Goal: Task Accomplishment & Management: Manage account settings

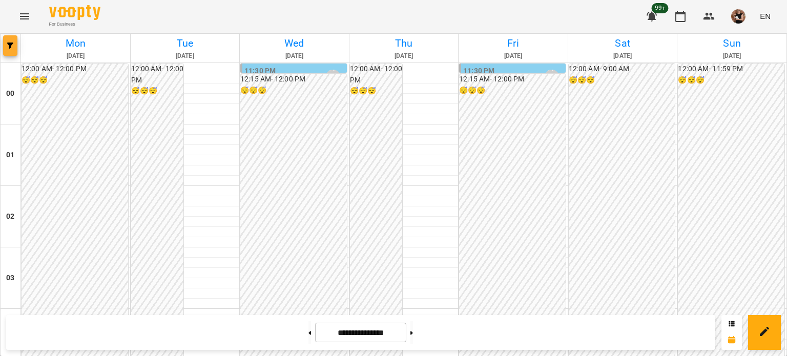
click at [11, 45] on icon "button" at bounding box center [10, 46] width 6 height 6
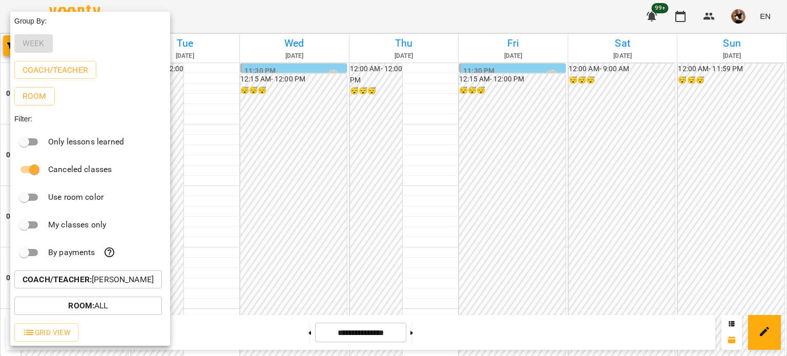
click at [103, 273] on button "Coach/Teacher : [PERSON_NAME]" at bounding box center [88, 280] width 148 height 18
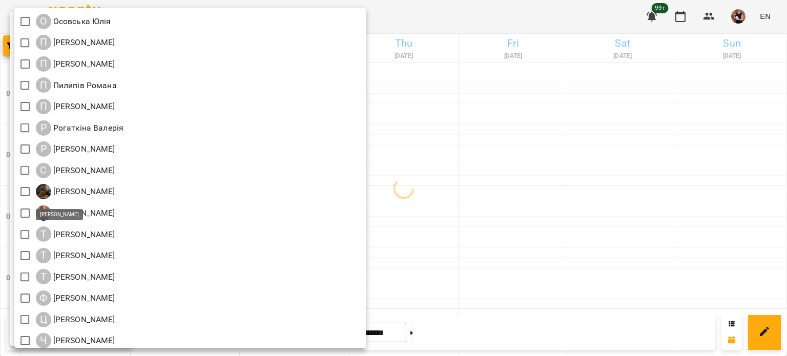
scroll to position [1144, 0]
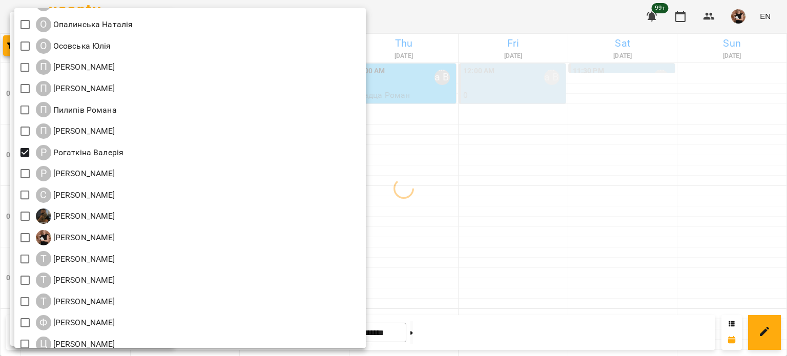
click at [534, 222] on div at bounding box center [393, 178] width 787 height 356
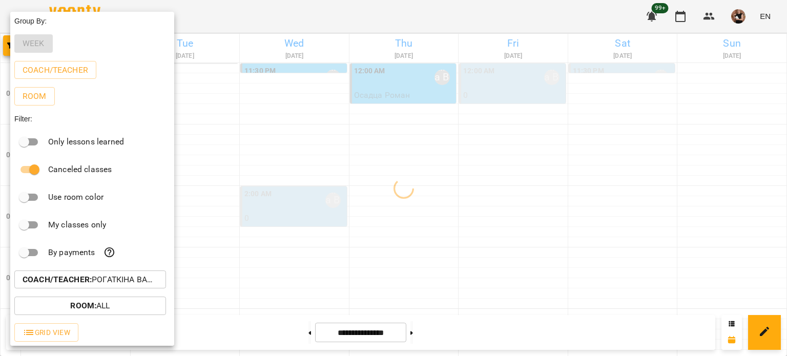
click at [534, 222] on div at bounding box center [393, 178] width 787 height 356
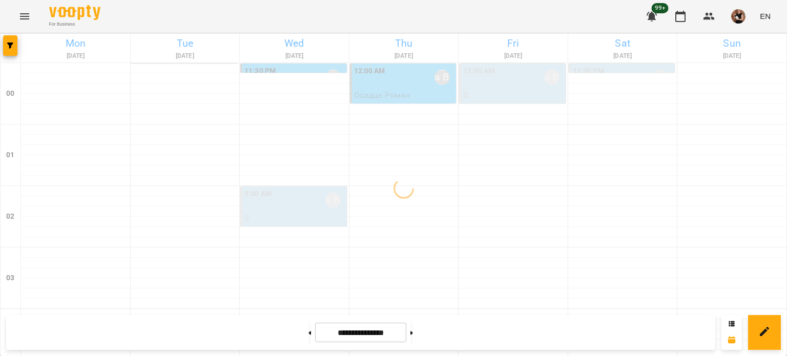
click at [763, 13] on span "EN" at bounding box center [765, 16] width 11 height 11
click at [741, 63] on div "Українська" at bounding box center [746, 58] width 52 height 18
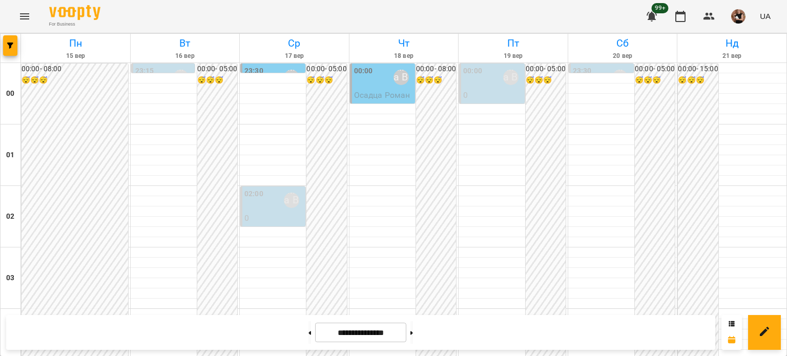
scroll to position [1228, 0]
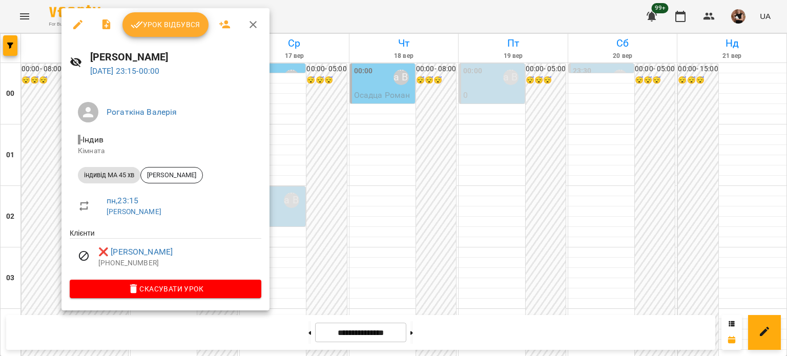
click at [251, 19] on icon "button" at bounding box center [253, 24] width 12 height 12
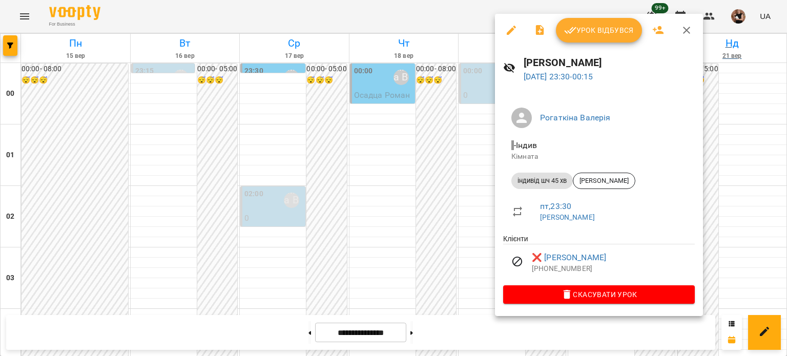
drag, startPoint x: 690, startPoint y: 30, endPoint x: 676, endPoint y: 40, distance: 17.6
click at [690, 30] on icon "button" at bounding box center [687, 30] width 12 height 12
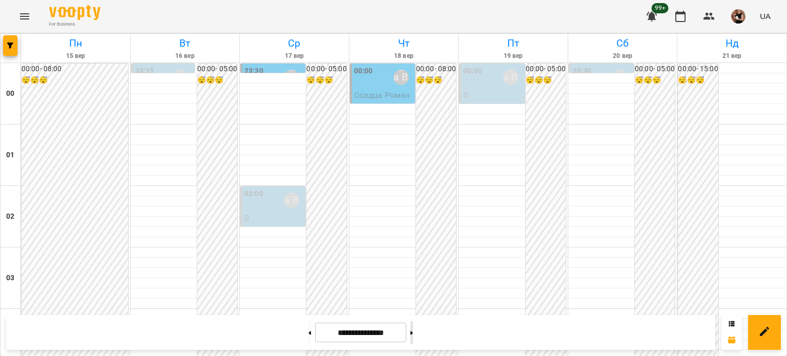
click at [413, 331] on button at bounding box center [412, 332] width 3 height 23
type input "**********"
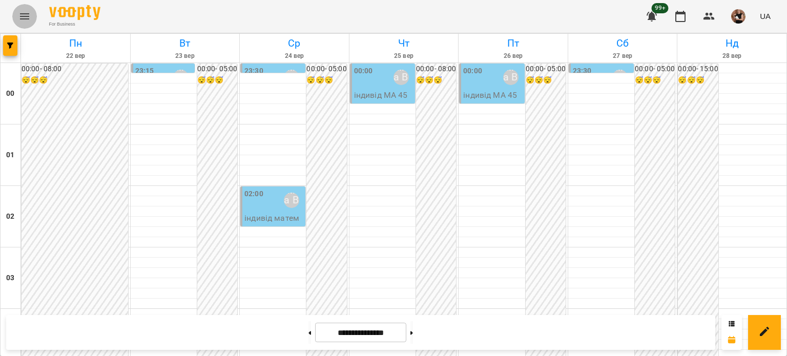
click at [19, 15] on icon "Menu" at bounding box center [24, 16] width 12 height 12
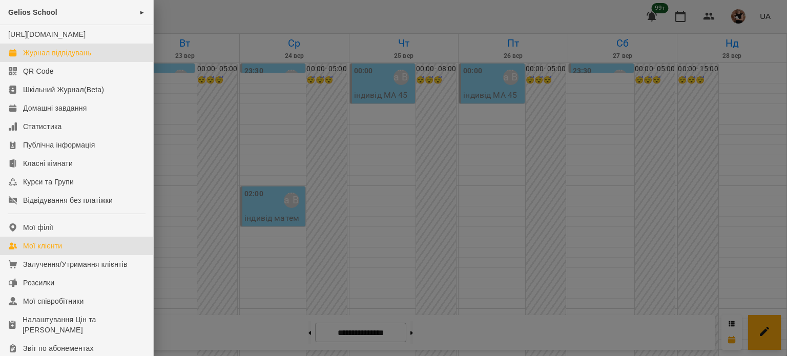
click at [61, 251] on div "Мої клієнти" at bounding box center [42, 246] width 39 height 10
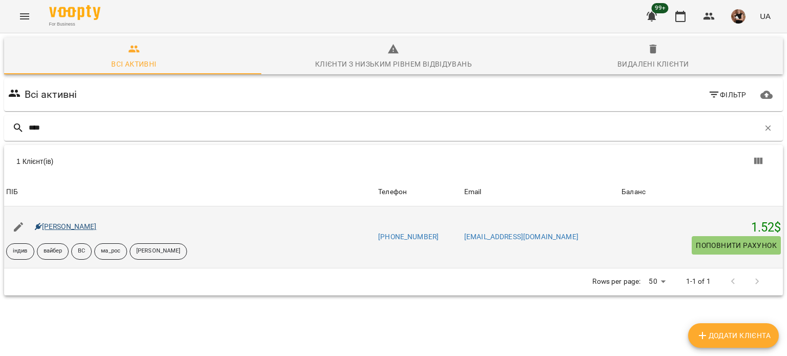
type input "****"
click at [90, 227] on link "[PERSON_NAME]" at bounding box center [66, 226] width 62 height 8
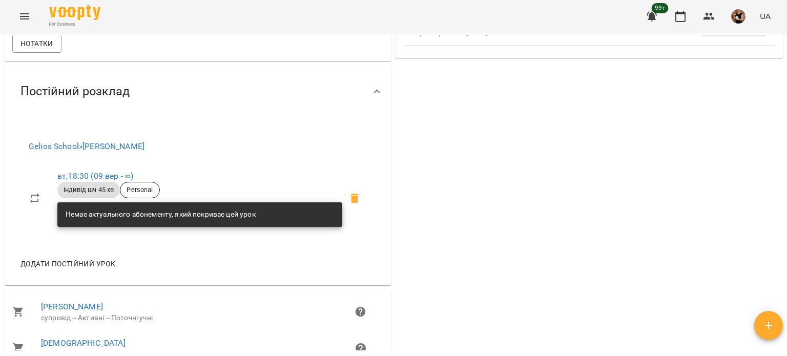
scroll to position [461, 0]
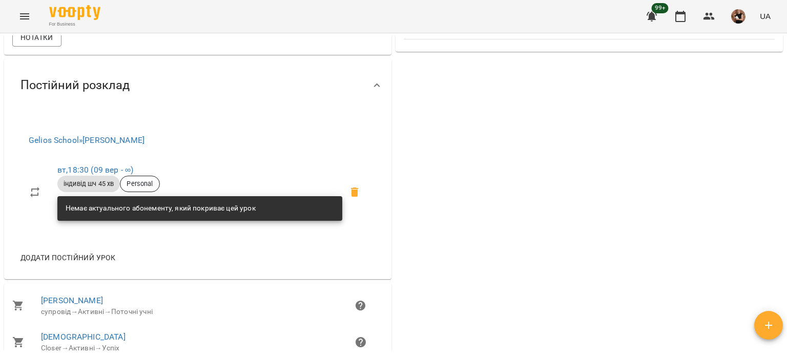
click at [28, 16] on icon "Menu" at bounding box center [24, 16] width 9 height 6
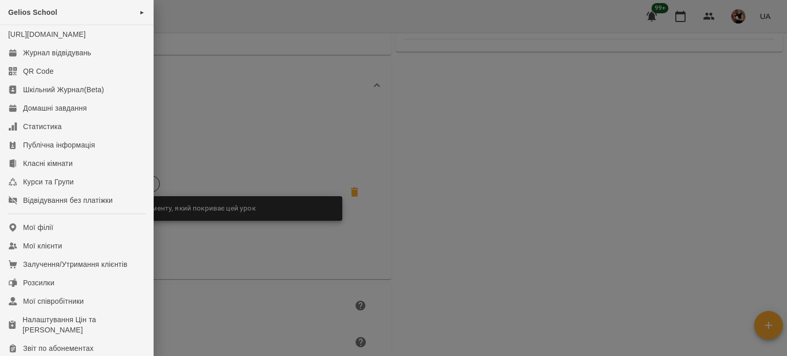
click at [679, 17] on div at bounding box center [393, 178] width 787 height 356
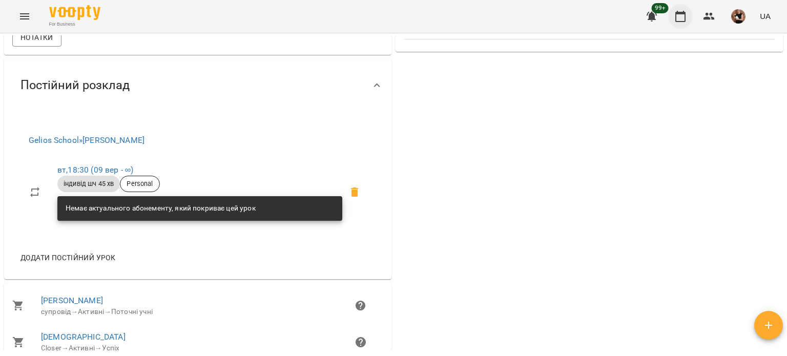
click at [681, 12] on icon "button" at bounding box center [680, 16] width 10 height 11
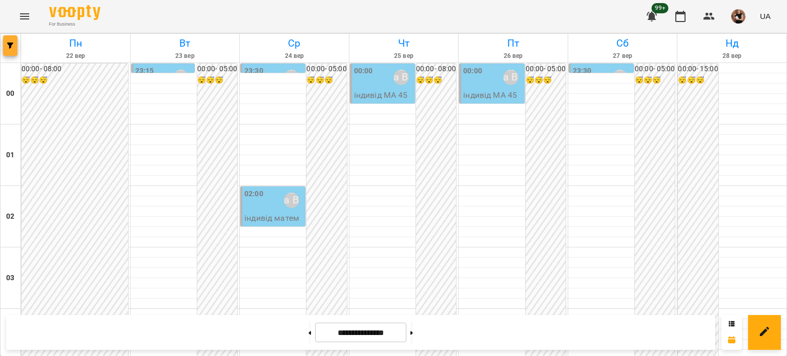
click at [4, 41] on button "button" at bounding box center [10, 45] width 14 height 21
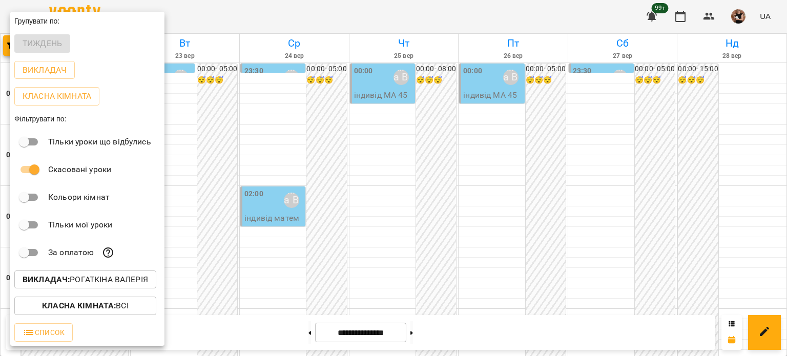
click at [55, 274] on button "Викладач : [PERSON_NAME]" at bounding box center [85, 280] width 142 height 18
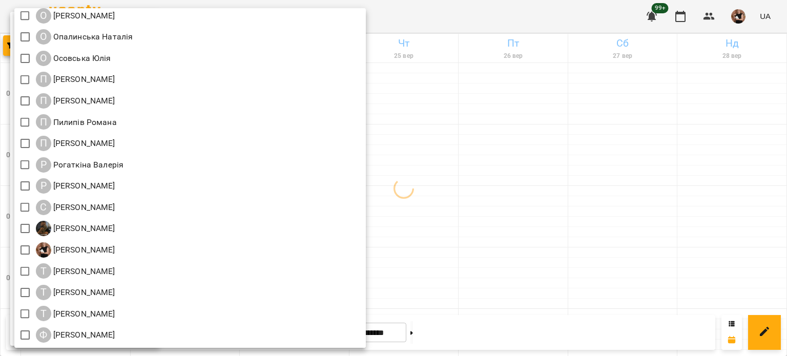
scroll to position [1042, 0]
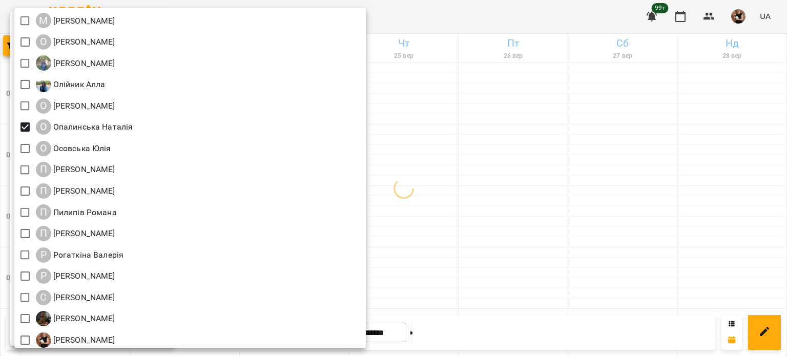
click at [560, 161] on div at bounding box center [393, 178] width 787 height 356
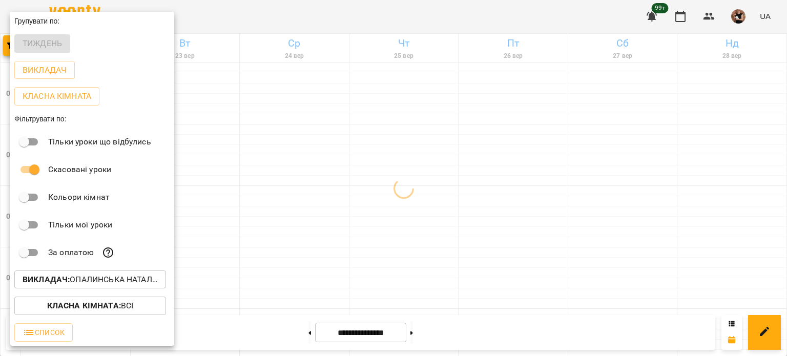
click at [560, 161] on div at bounding box center [393, 178] width 787 height 356
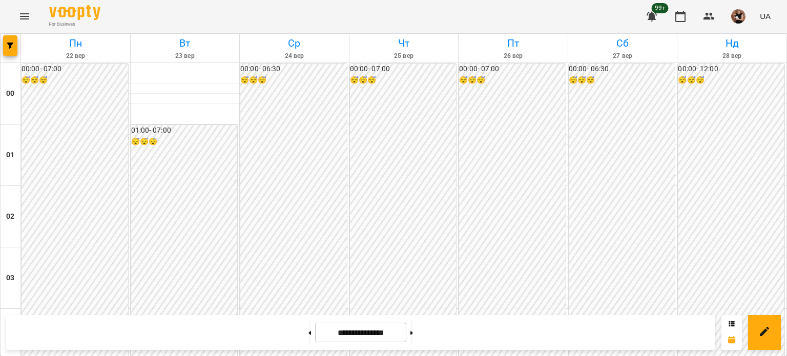
scroll to position [921, 0]
click at [8, 51] on button "button" at bounding box center [10, 45] width 14 height 21
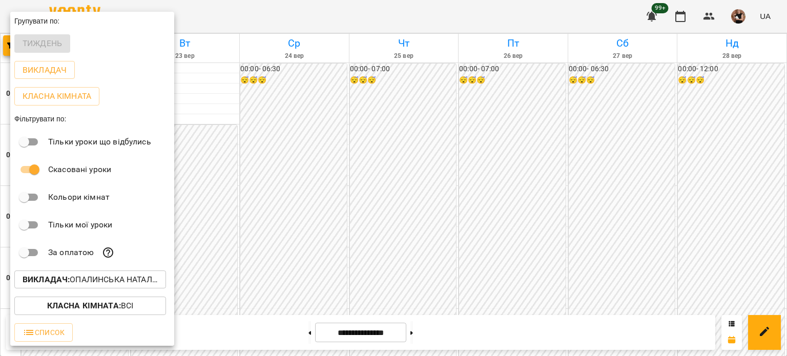
click at [132, 275] on button "Викладач : [PERSON_NAME]" at bounding box center [90, 280] width 152 height 18
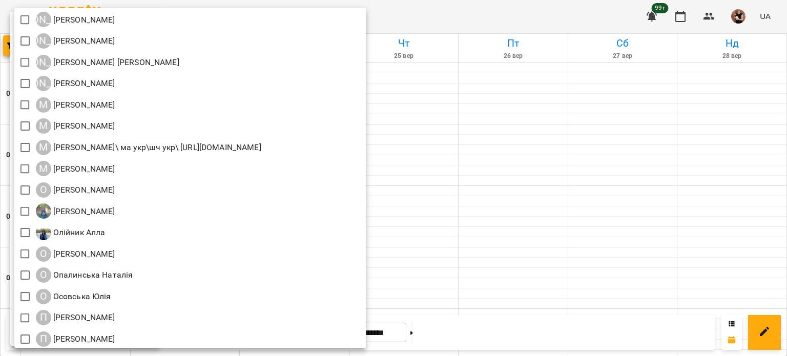
scroll to position [871, 0]
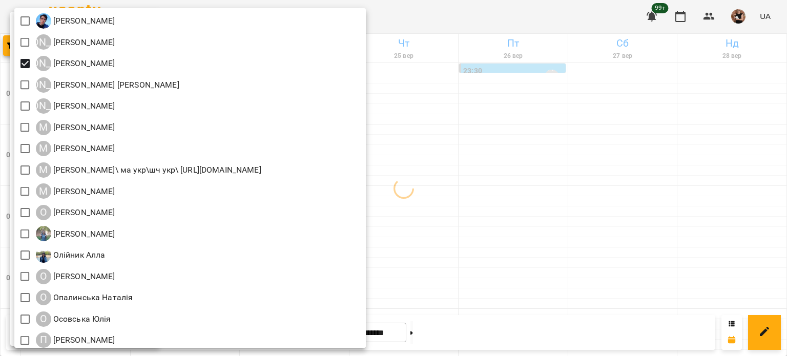
click at [652, 172] on div at bounding box center [393, 178] width 787 height 356
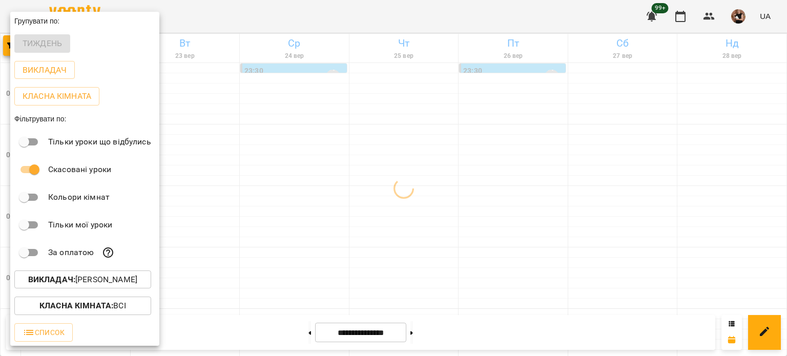
click at [652, 172] on div at bounding box center [393, 178] width 787 height 356
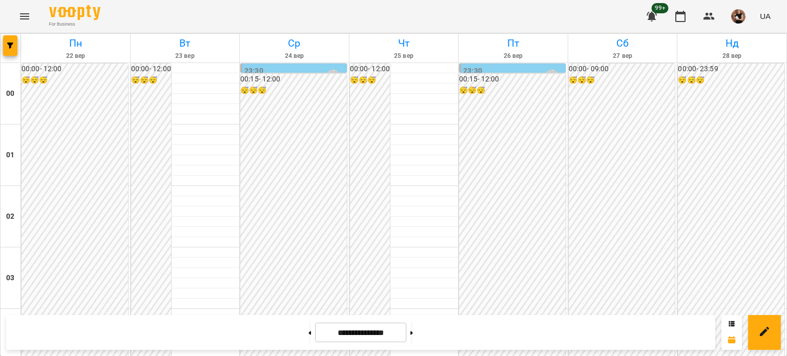
scroll to position [870, 0]
click at [7, 50] on button "button" at bounding box center [10, 45] width 14 height 21
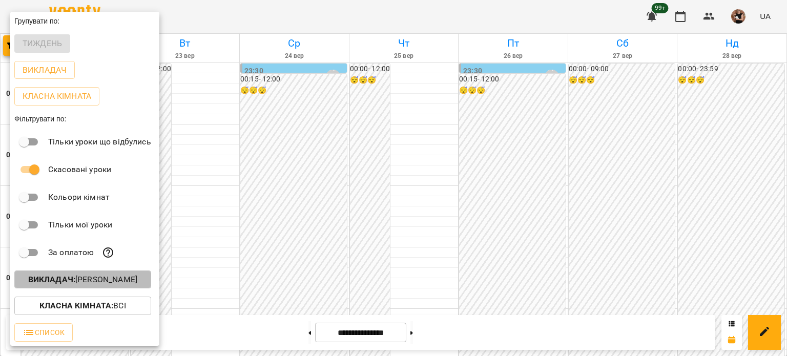
click at [68, 284] on b "Викладач :" at bounding box center [51, 280] width 47 height 10
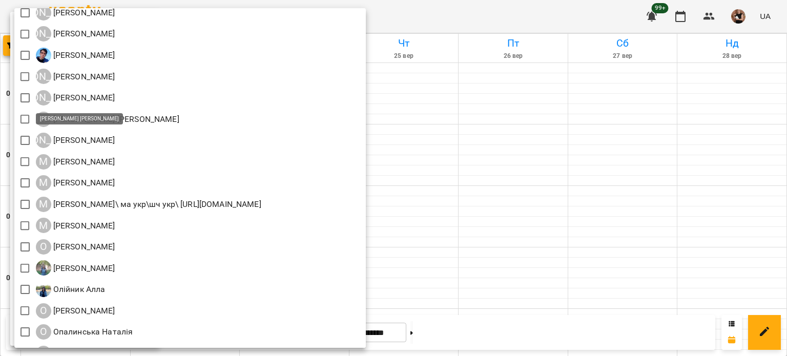
scroll to position [734, 0]
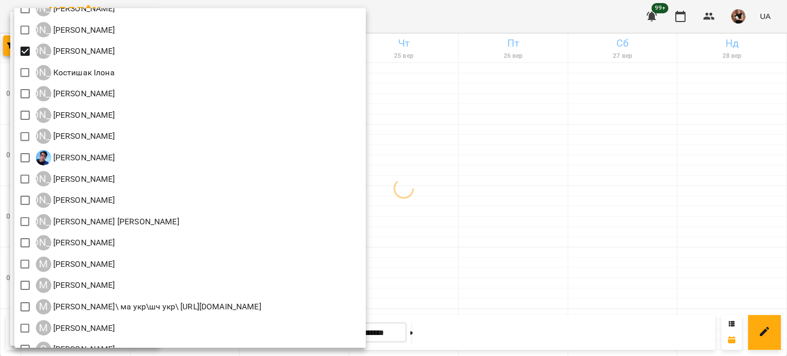
click at [569, 207] on div at bounding box center [393, 178] width 787 height 356
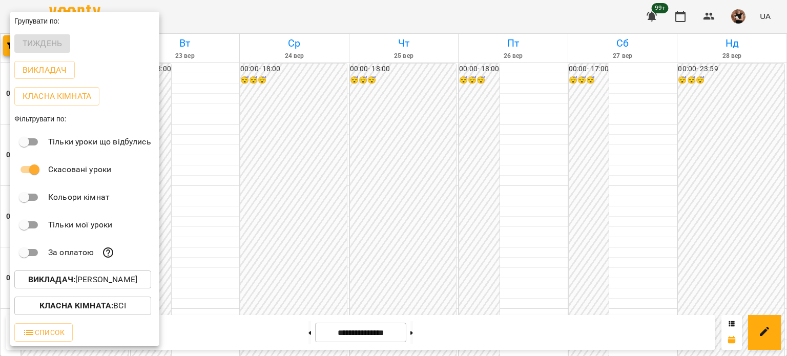
click at [305, 166] on div at bounding box center [393, 178] width 787 height 356
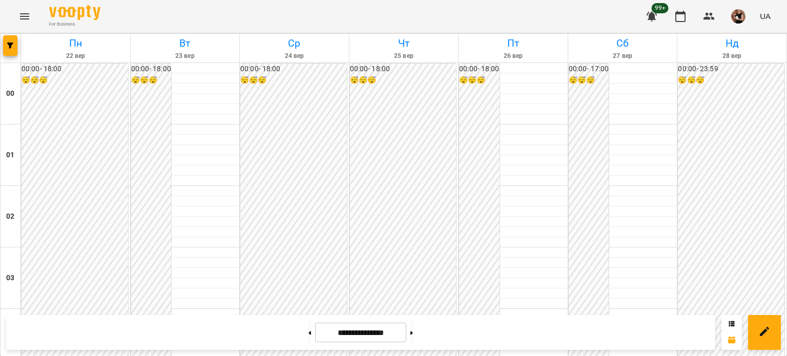
scroll to position [1075, 0]
click at [4, 39] on button "button" at bounding box center [10, 45] width 14 height 21
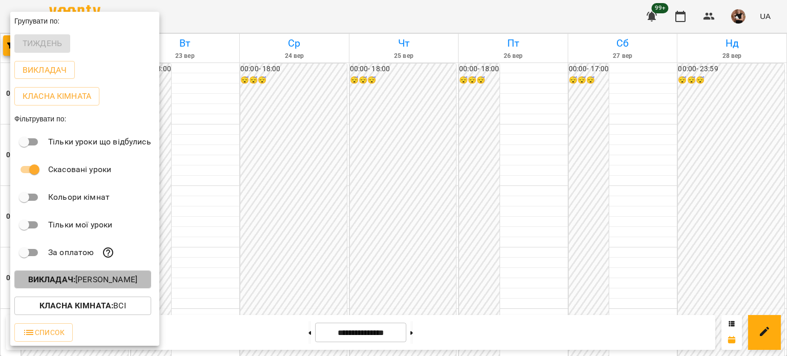
click at [80, 285] on p "Викладач : [PERSON_NAME]" at bounding box center [82, 280] width 109 height 12
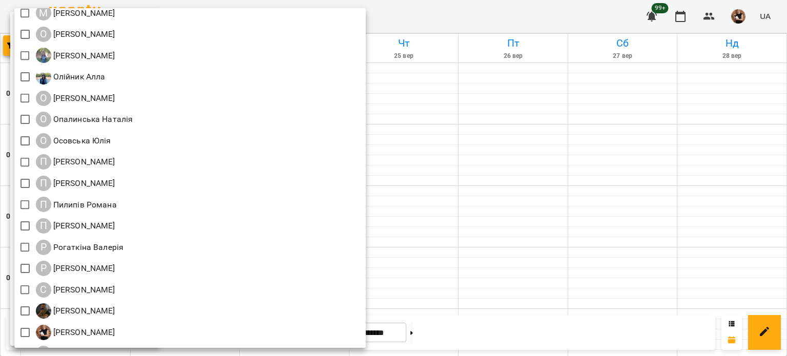
scroll to position [1128, 0]
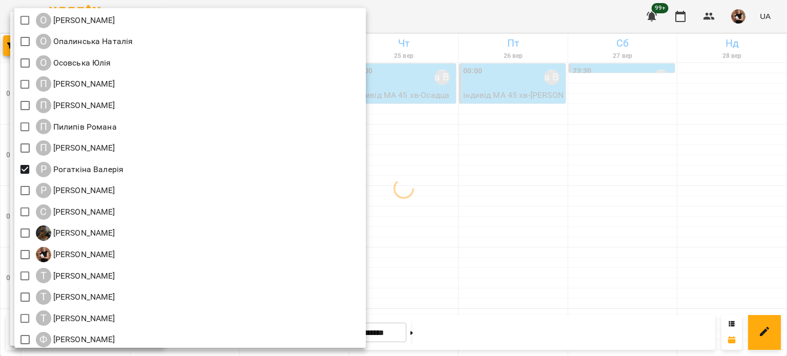
click at [603, 202] on div at bounding box center [393, 178] width 787 height 356
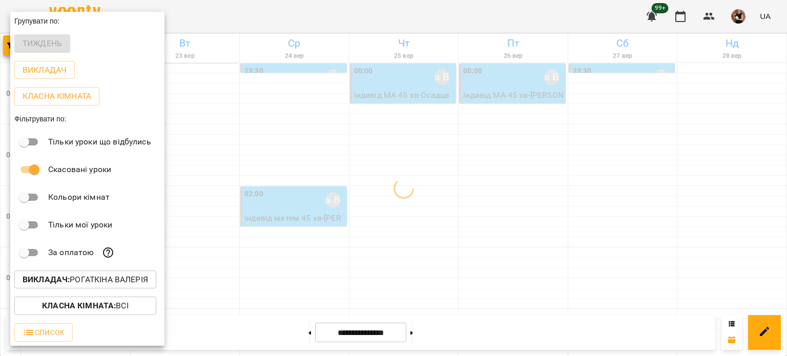
click at [547, 159] on div at bounding box center [393, 178] width 787 height 356
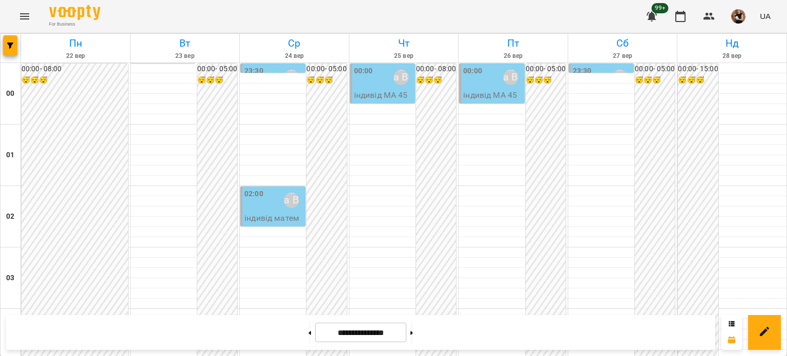
scroll to position [1075, 0]
click at [309, 332] on button at bounding box center [310, 332] width 3 height 23
type input "**********"
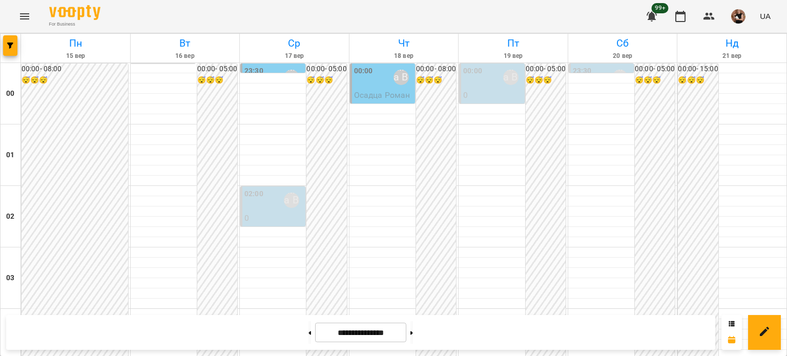
click at [27, 13] on icon "Menu" at bounding box center [24, 16] width 9 height 6
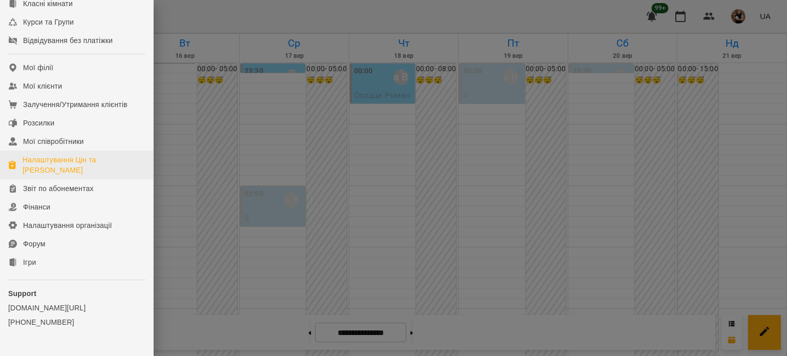
scroll to position [191, 0]
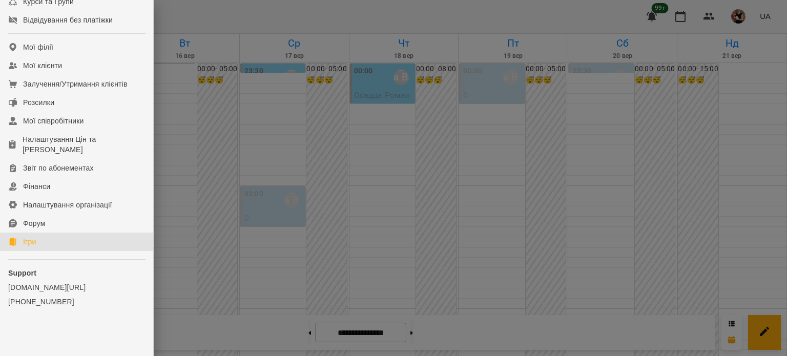
click at [52, 240] on link "Ігри" at bounding box center [76, 242] width 153 height 18
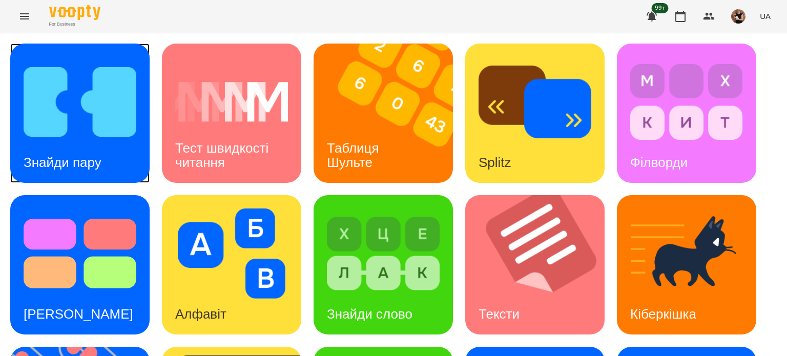
click at [89, 142] on div "Знайди пару" at bounding box center [62, 162] width 105 height 40
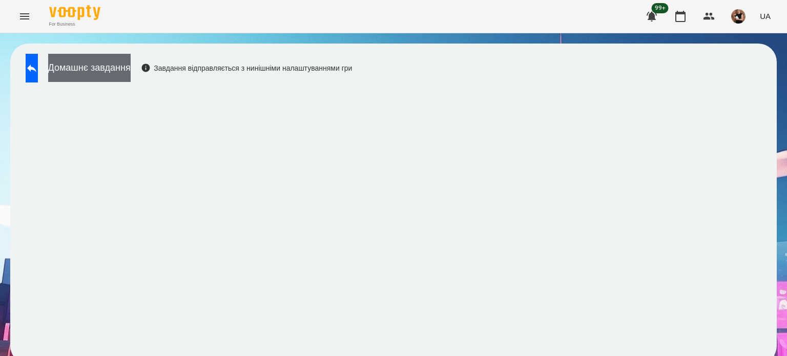
click at [131, 62] on button "Домашнє завдання" at bounding box center [89, 68] width 83 height 28
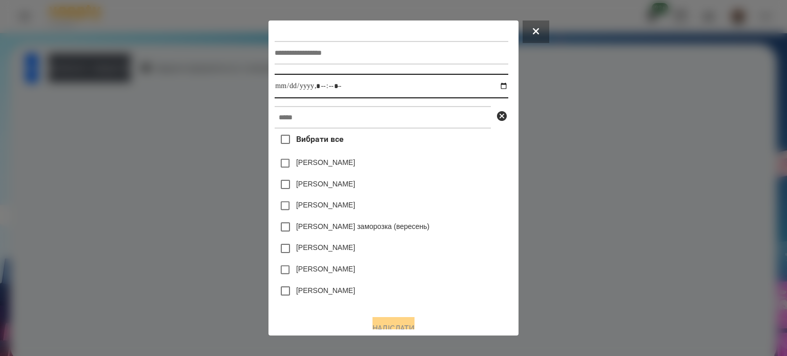
click at [508, 88] on input "datetime-local" at bounding box center [391, 86] width 233 height 25
type input "**********"
click at [463, 224] on div "[PERSON_NAME] заморозка (вересень)" at bounding box center [391, 227] width 233 height 22
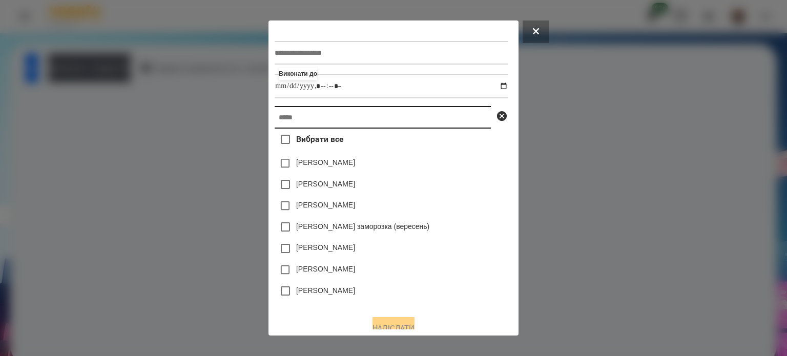
click at [291, 122] on input "text" at bounding box center [383, 117] width 216 height 23
paste input "**********"
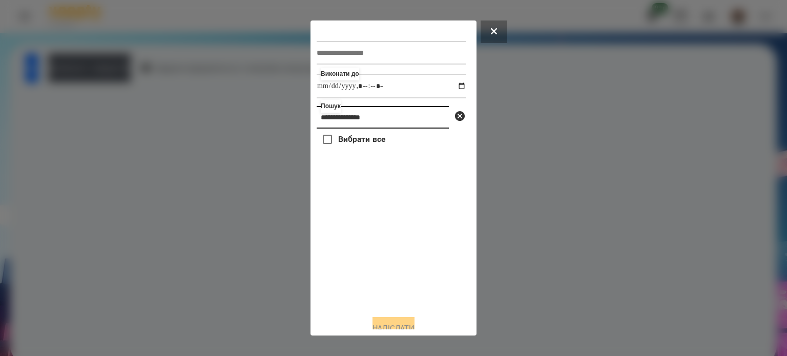
click at [385, 121] on input "**********" at bounding box center [383, 117] width 132 height 23
click at [342, 120] on input "**********" at bounding box center [383, 117] width 132 height 23
click at [343, 120] on input "**********" at bounding box center [383, 117] width 132 height 23
click at [359, 114] on input "*******" at bounding box center [383, 117] width 132 height 23
click at [372, 125] on input "********" at bounding box center [383, 117] width 132 height 23
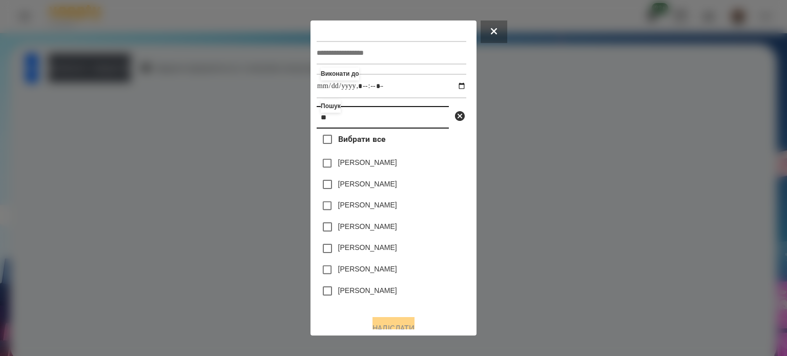
type input "*"
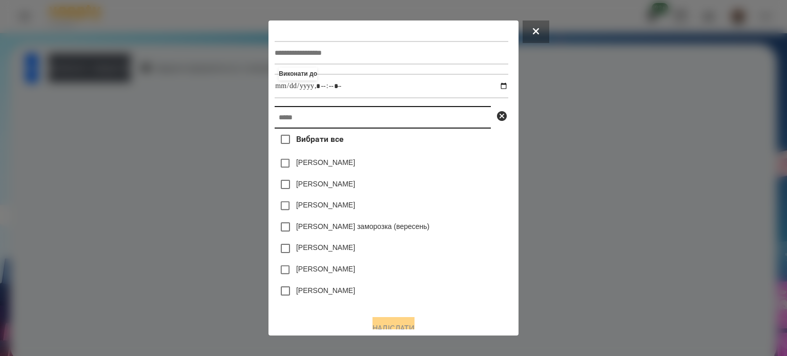
paste input "**********"
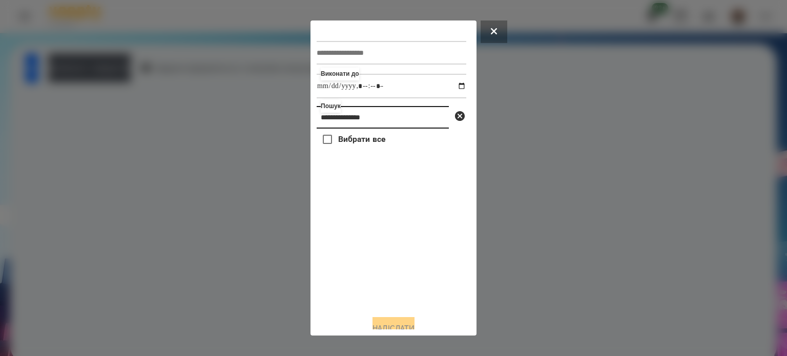
drag, startPoint x: 389, startPoint y: 122, endPoint x: 348, endPoint y: 117, distance: 41.3
click at [348, 117] on input "**********" at bounding box center [383, 117] width 132 height 23
click at [357, 116] on input "******" at bounding box center [383, 117] width 132 height 23
click at [364, 128] on input "*****" at bounding box center [383, 117] width 132 height 23
type input "*"
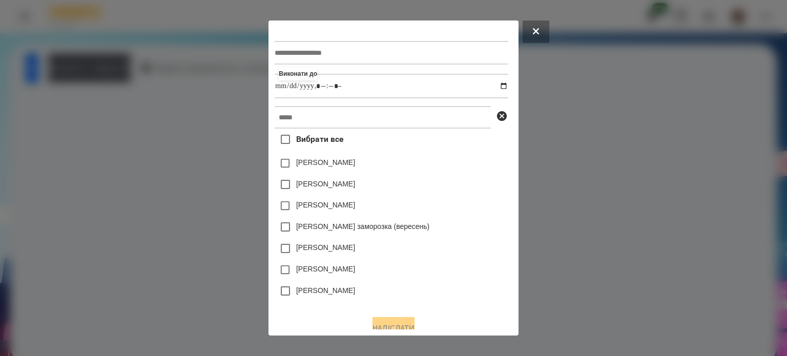
click at [68, 40] on div at bounding box center [393, 178] width 787 height 356
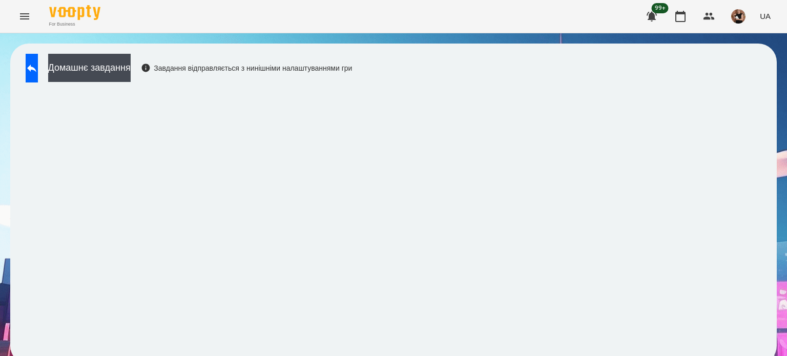
click at [30, 16] on icon "Menu" at bounding box center [24, 16] width 12 height 12
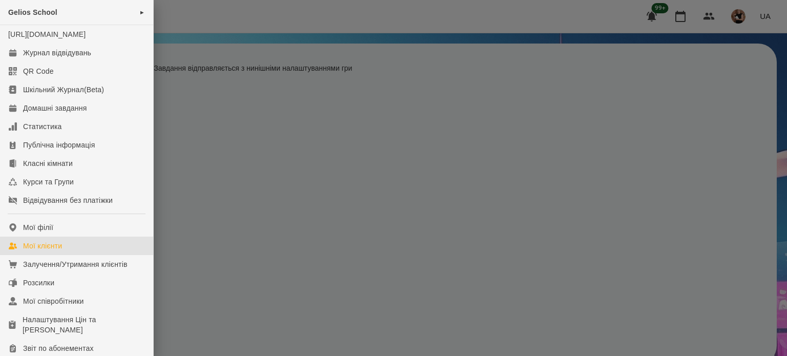
click at [49, 251] on div "Мої клієнти" at bounding box center [42, 246] width 39 height 10
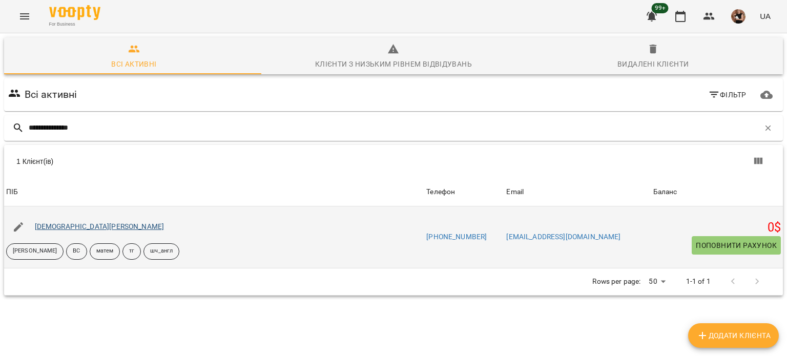
type input "**********"
click at [64, 223] on link "[DEMOGRAPHIC_DATA][PERSON_NAME]" at bounding box center [100, 226] width 130 height 8
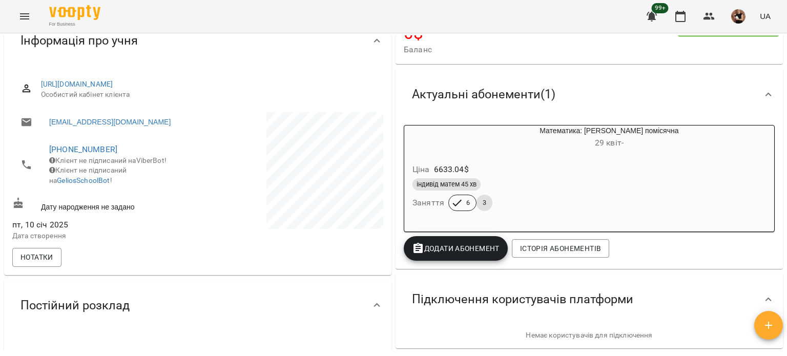
scroll to position [154, 0]
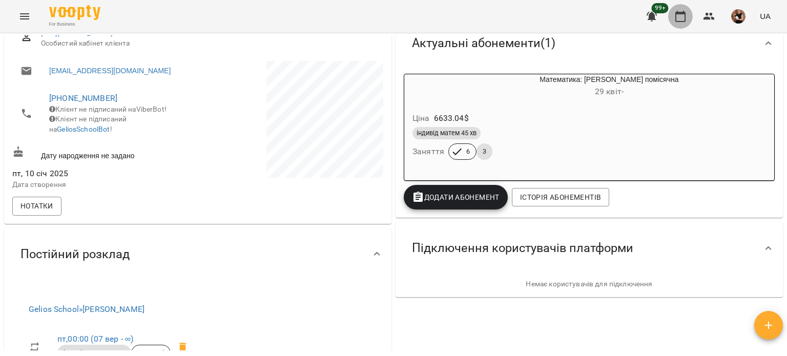
click at [683, 15] on icon "button" at bounding box center [680, 16] width 12 height 12
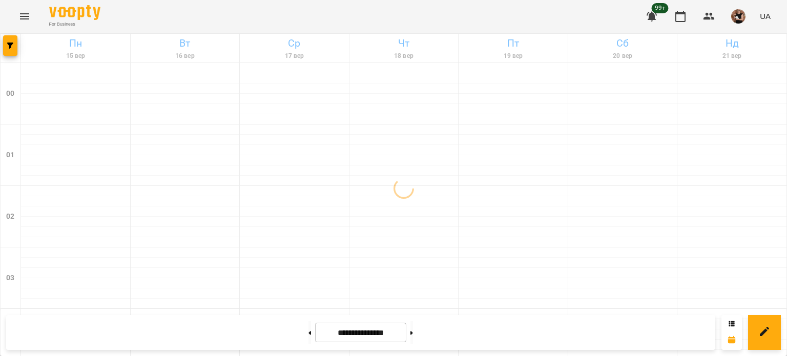
click at [19, 44] on div at bounding box center [11, 48] width 21 height 29
click at [16, 44] on span "button" at bounding box center [10, 46] width 14 height 6
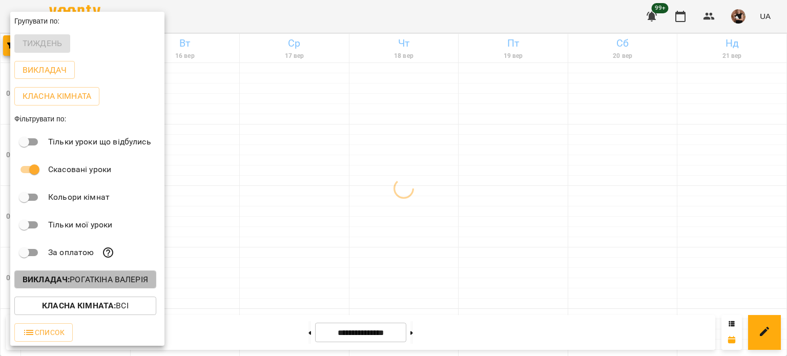
click at [74, 279] on p "Викладач : [PERSON_NAME]" at bounding box center [86, 280] width 126 height 12
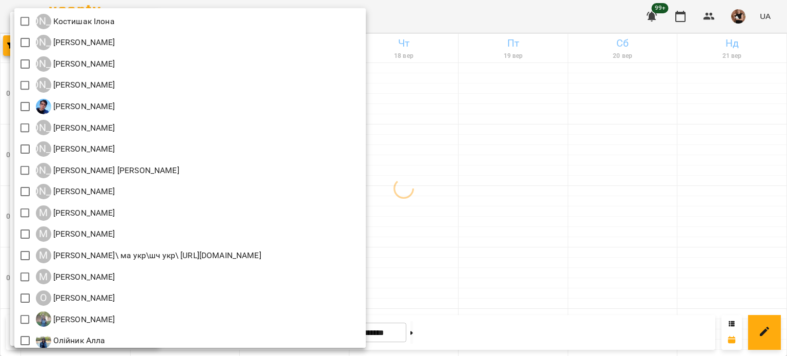
scroll to position [683, 0]
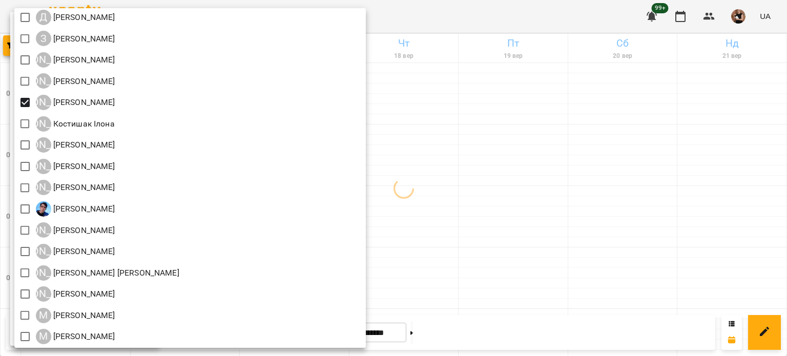
click at [621, 139] on div at bounding box center [393, 178] width 787 height 356
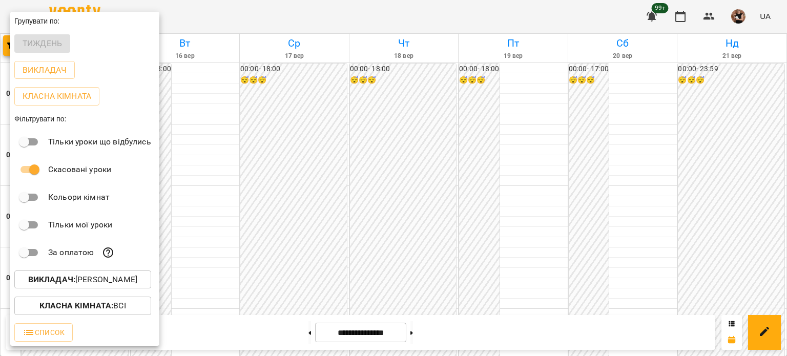
click at [742, 115] on div at bounding box center [393, 178] width 787 height 356
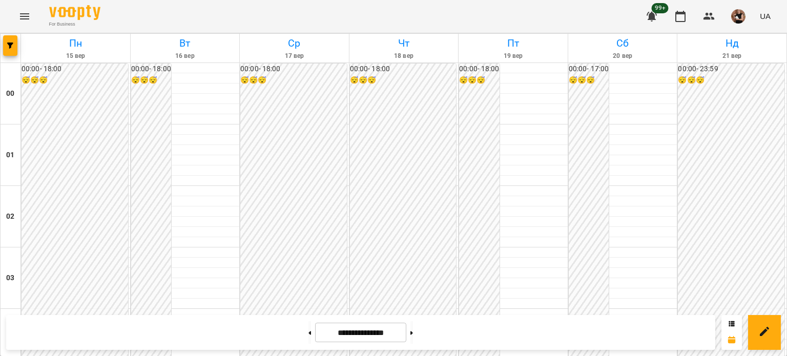
scroll to position [974, 0]
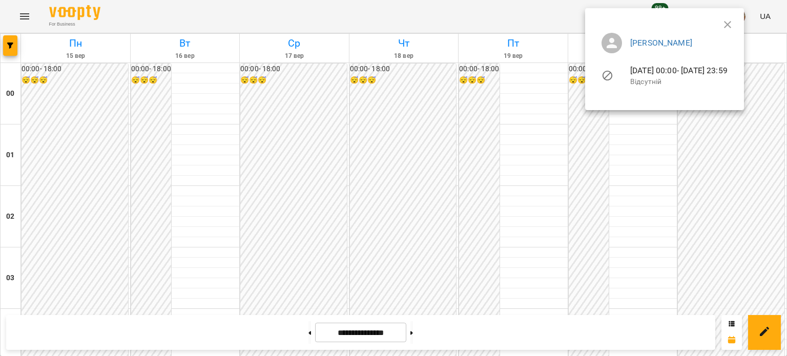
click at [734, 22] on icon "button" at bounding box center [728, 24] width 12 height 12
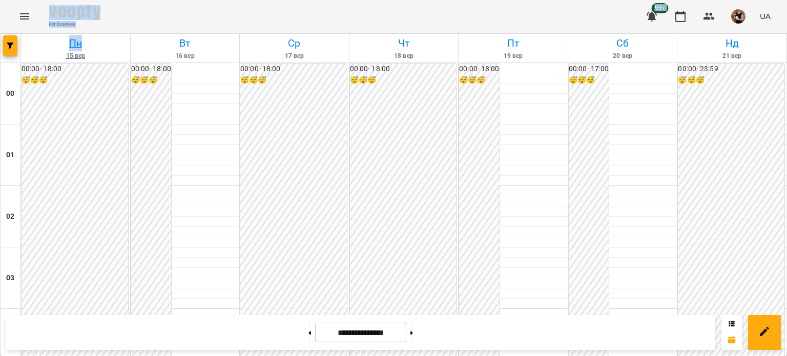
drag, startPoint x: 8, startPoint y: 5, endPoint x: 104, endPoint y: 49, distance: 105.5
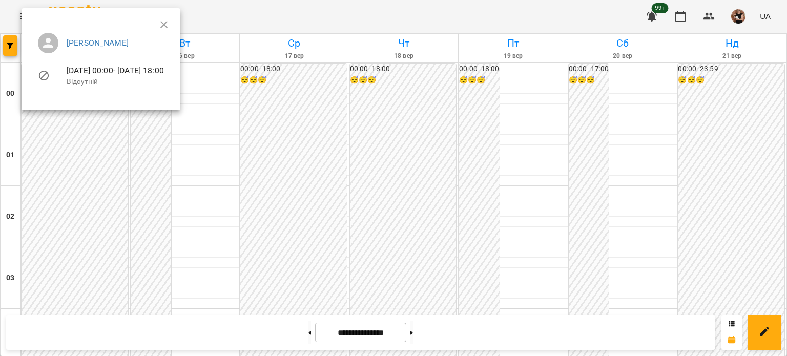
click at [291, 331] on div at bounding box center [393, 178] width 787 height 356
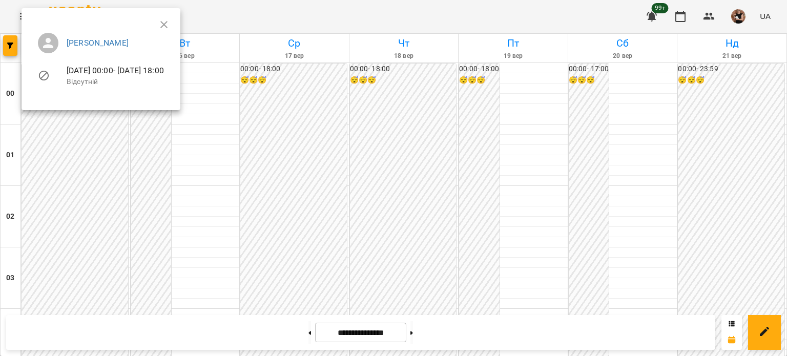
click at [738, 149] on div at bounding box center [393, 178] width 787 height 356
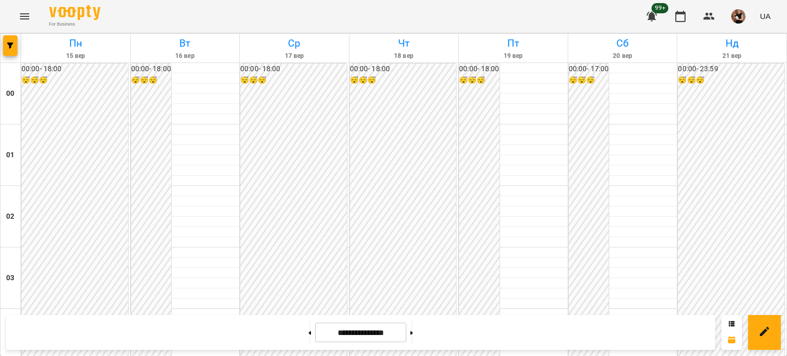
scroll to position [1025, 0]
click at [12, 50] on button "button" at bounding box center [10, 45] width 14 height 21
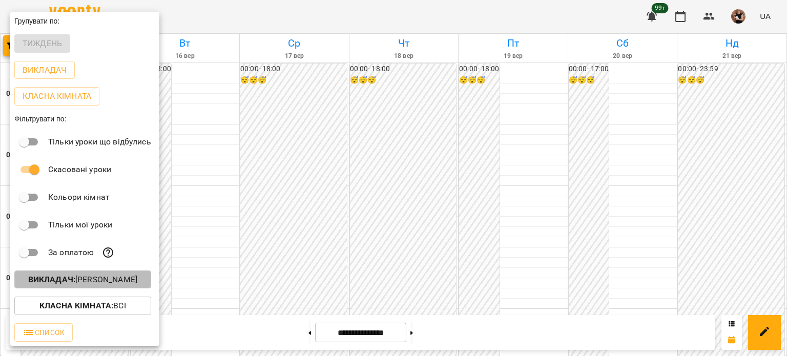
click at [93, 280] on p "Викладач : [PERSON_NAME]" at bounding box center [82, 280] width 109 height 12
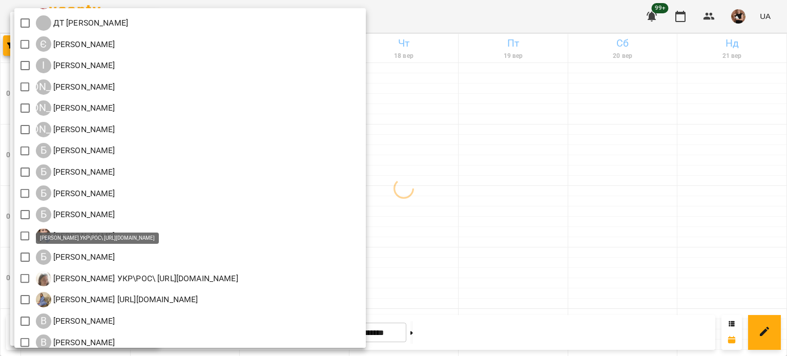
scroll to position [0, 0]
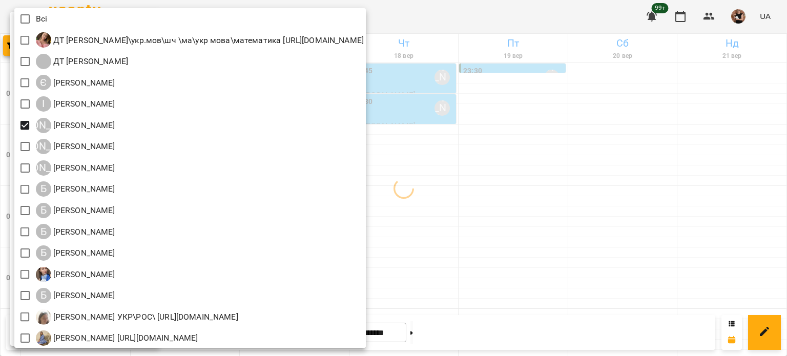
click at [533, 205] on div at bounding box center [393, 178] width 787 height 356
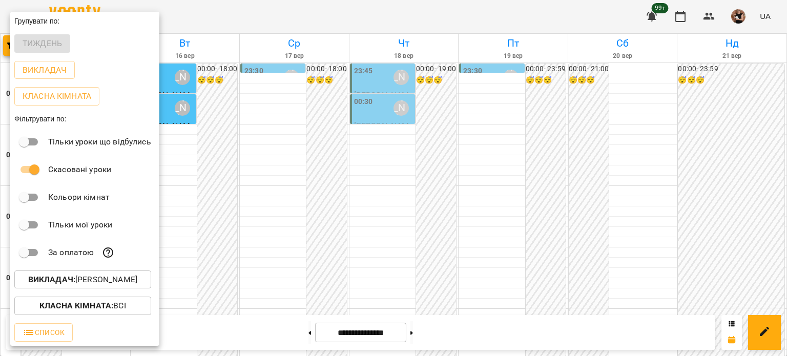
click at [47, 283] on b "Викладач :" at bounding box center [51, 280] width 47 height 10
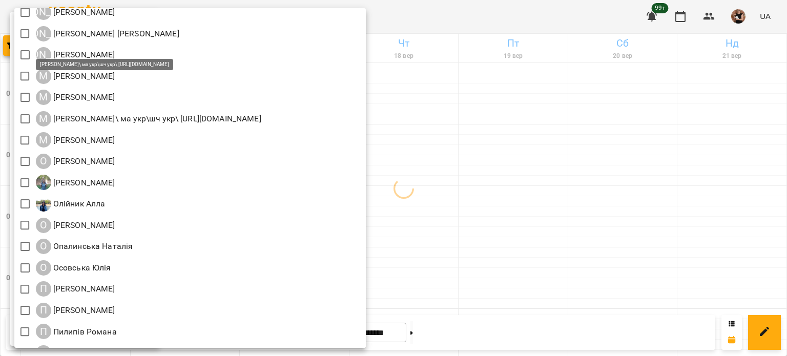
scroll to position [974, 0]
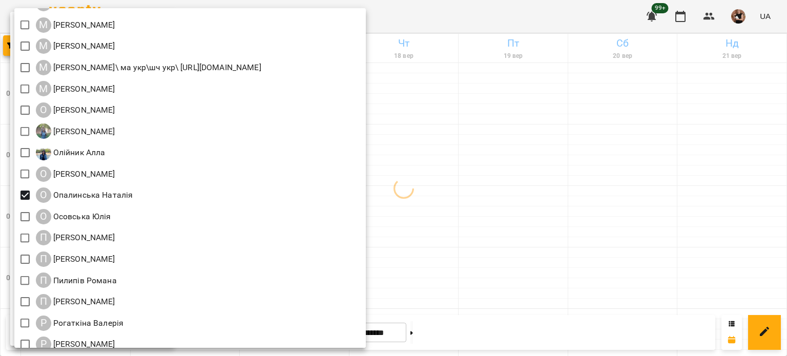
click at [516, 157] on div at bounding box center [393, 178] width 787 height 356
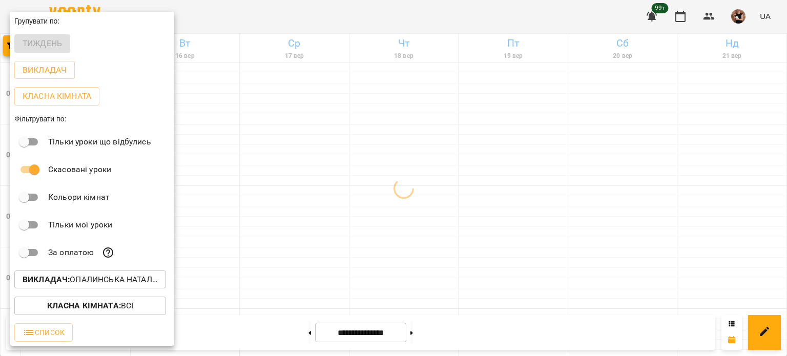
click at [516, 157] on div at bounding box center [393, 178] width 787 height 356
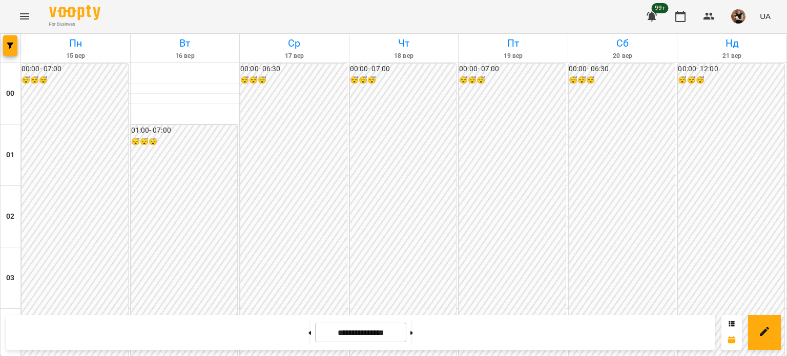
scroll to position [1126, 0]
click at [10, 47] on icon "button" at bounding box center [10, 46] width 6 height 6
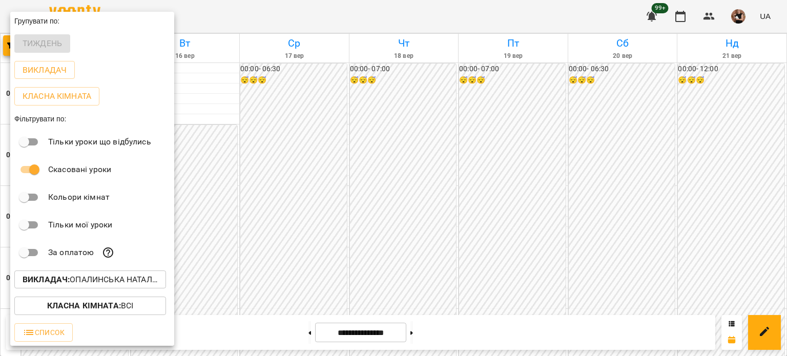
click at [90, 293] on div "Викладач : [PERSON_NAME]" at bounding box center [92, 280] width 164 height 27
click at [87, 283] on p "Викладач : [PERSON_NAME]" at bounding box center [90, 280] width 135 height 12
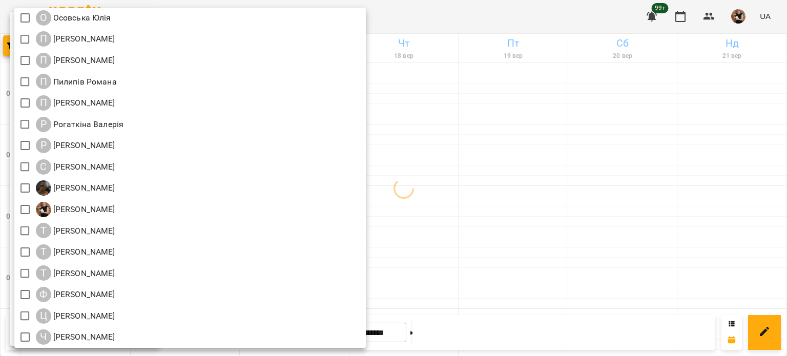
scroll to position [1179, 0]
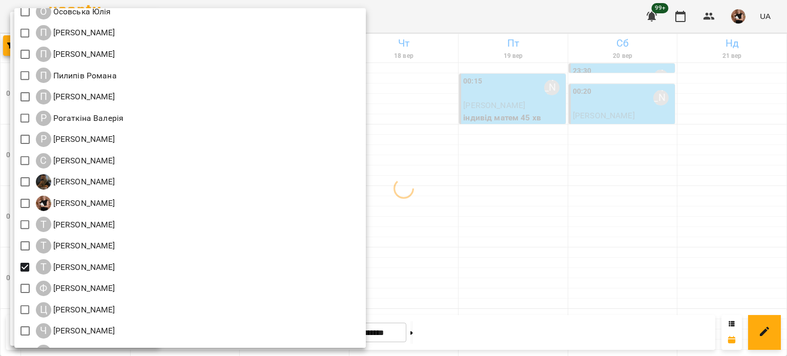
click at [615, 218] on div at bounding box center [393, 178] width 787 height 356
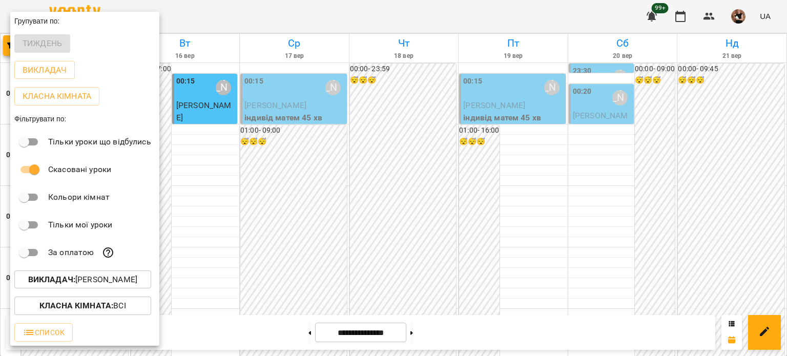
click at [615, 218] on div at bounding box center [393, 178] width 787 height 356
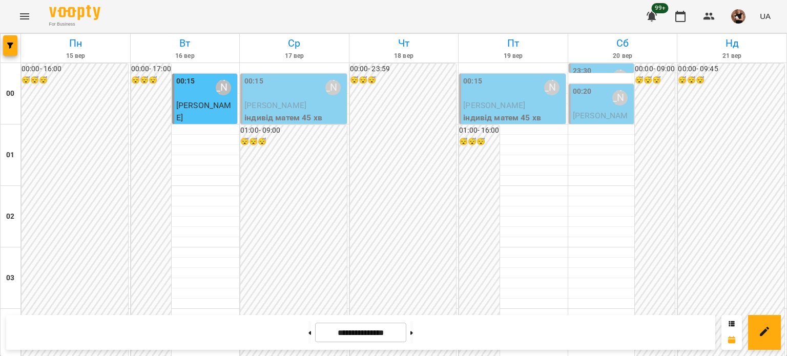
scroll to position [1023, 0]
click at [413, 334] on button at bounding box center [412, 332] width 3 height 23
type input "**********"
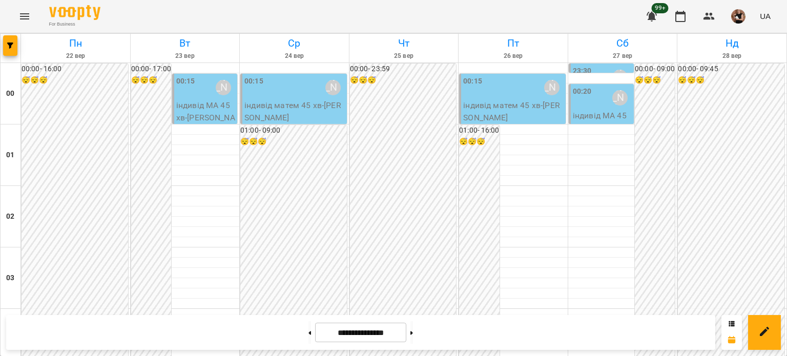
scroll to position [511, 0]
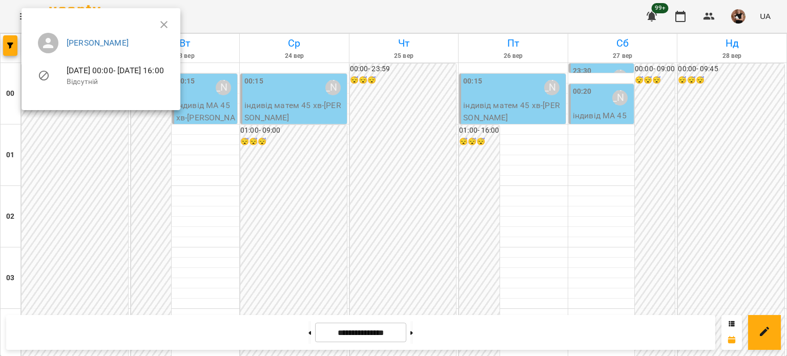
click at [516, 216] on div at bounding box center [393, 178] width 787 height 356
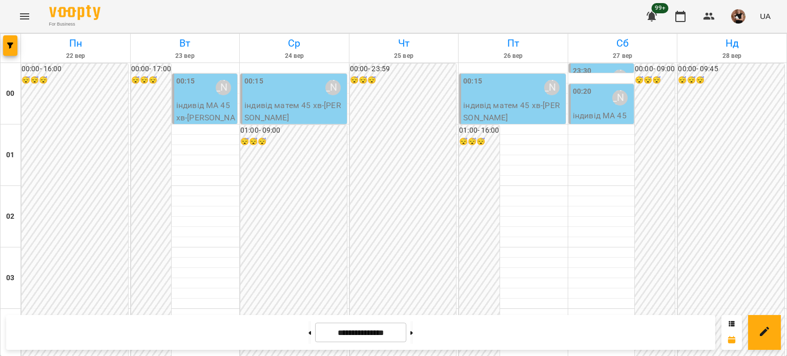
scroll to position [921, 0]
click at [10, 43] on icon "button" at bounding box center [10, 46] width 6 height 6
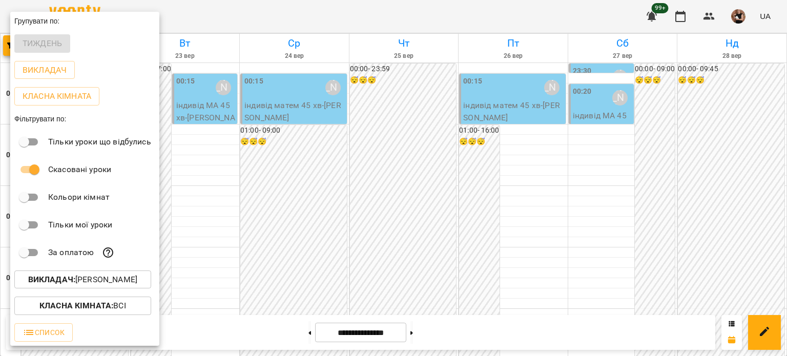
click at [115, 282] on p "Викладач : [PERSON_NAME]" at bounding box center [82, 280] width 109 height 12
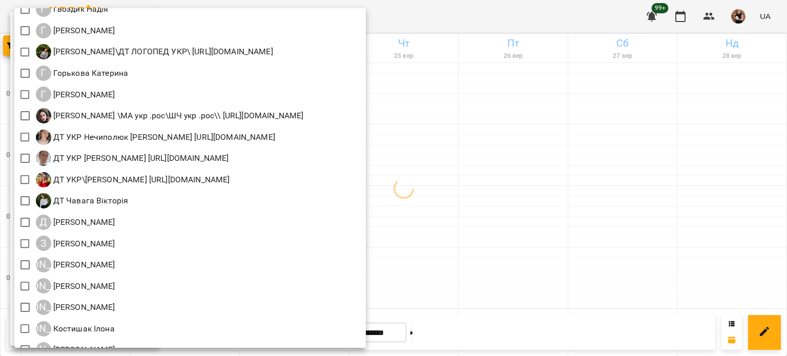
scroll to position [632, 0]
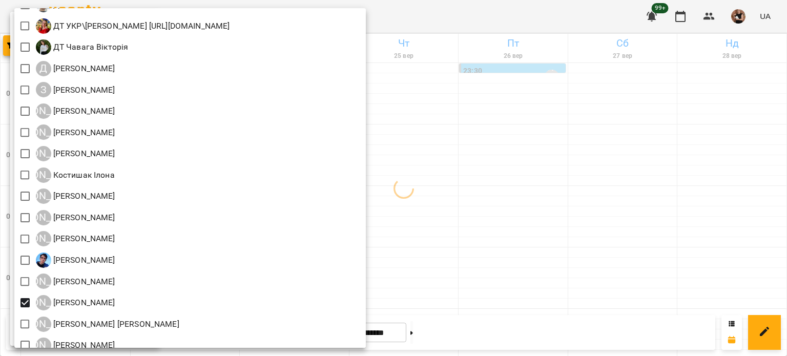
click at [647, 129] on div at bounding box center [393, 178] width 787 height 356
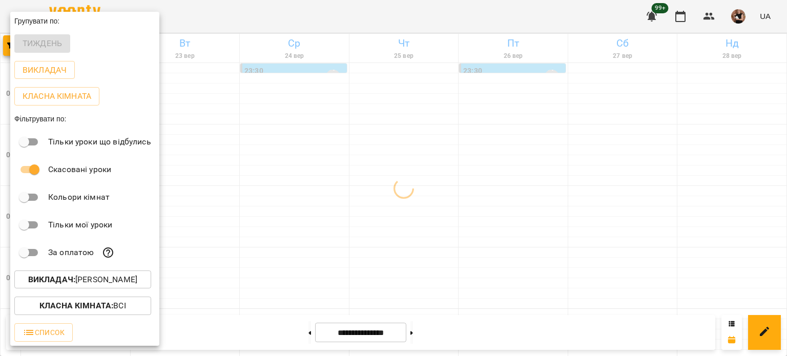
click at [650, 127] on div "Всі ДТ [PERSON_NAME]\укр.мов\шч \ма\укр мова\математика [URL][DOMAIN_NAME] ДТ […" at bounding box center [393, 178] width 787 height 356
click at [650, 127] on div at bounding box center [393, 178] width 787 height 356
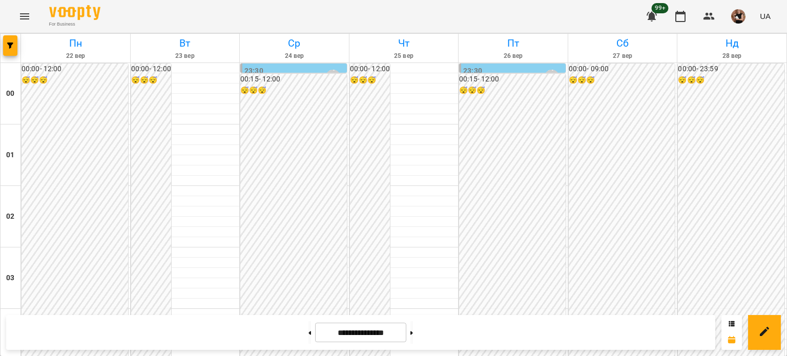
scroll to position [818, 0]
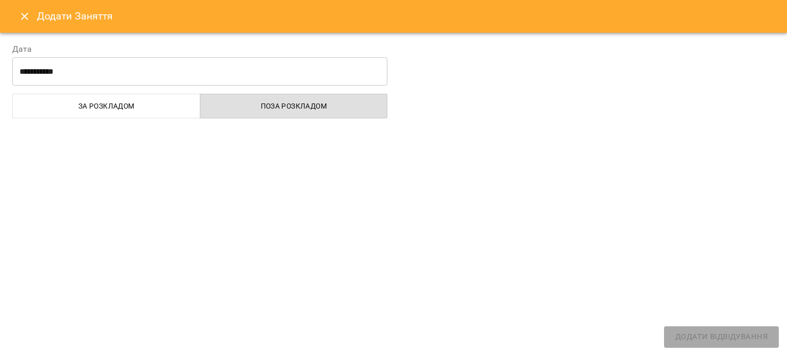
select select "**********"
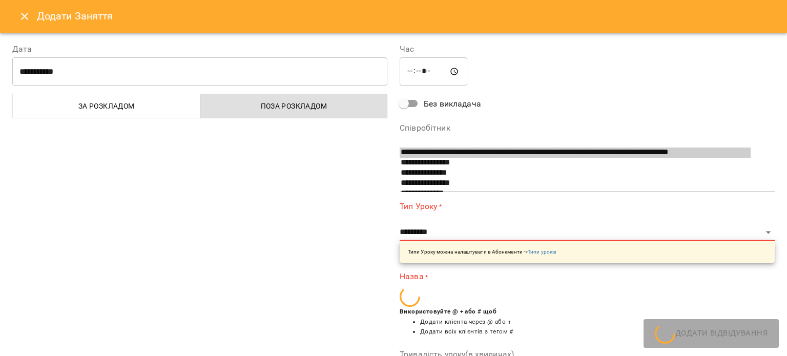
scroll to position [617, 0]
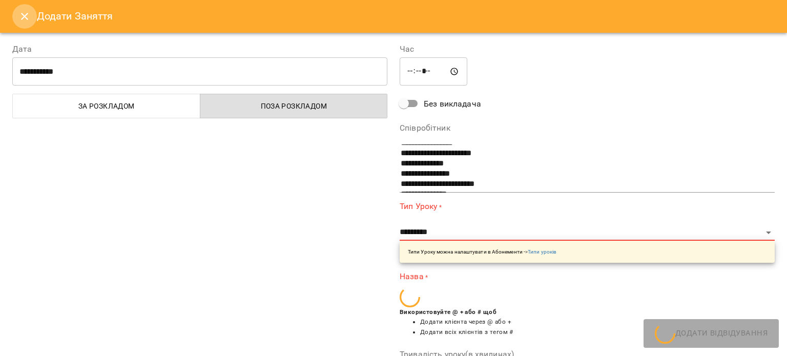
click at [24, 20] on icon "Close" at bounding box center [24, 16] width 12 height 12
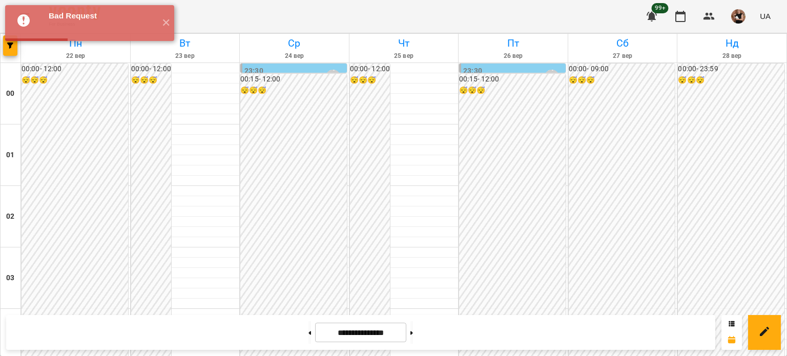
scroll to position [1023, 0]
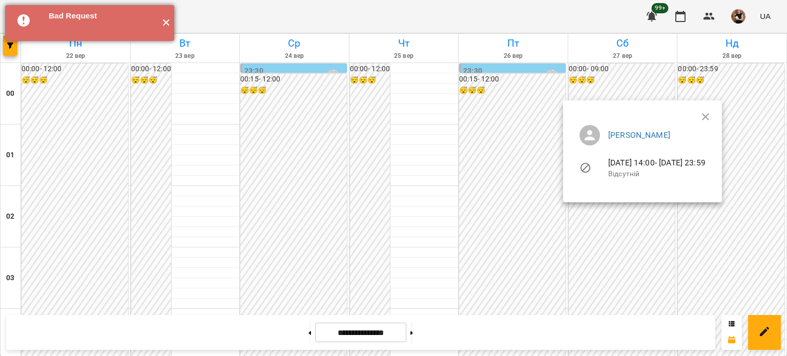
click at [163, 28] on button "✕" at bounding box center [165, 23] width 17 height 36
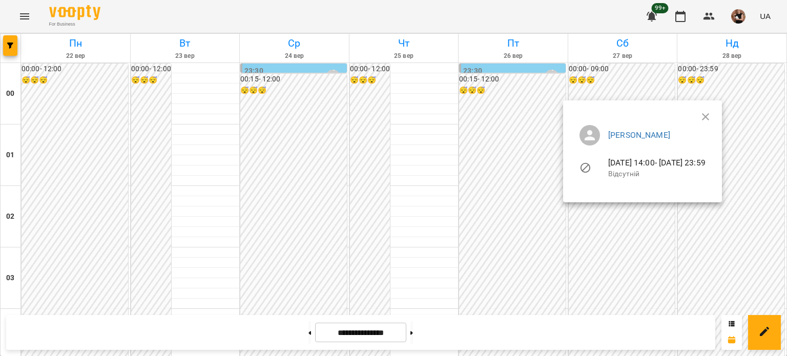
click at [714, 119] on ul "[PERSON_NAME] [DATE] 14:00 - [DATE] 23:59 Відсутній" at bounding box center [642, 153] width 142 height 73
click at [712, 114] on icon "button" at bounding box center [706, 117] width 12 height 12
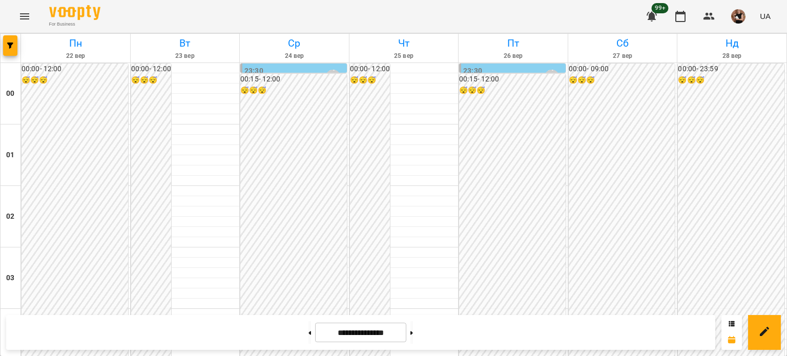
scroll to position [870, 0]
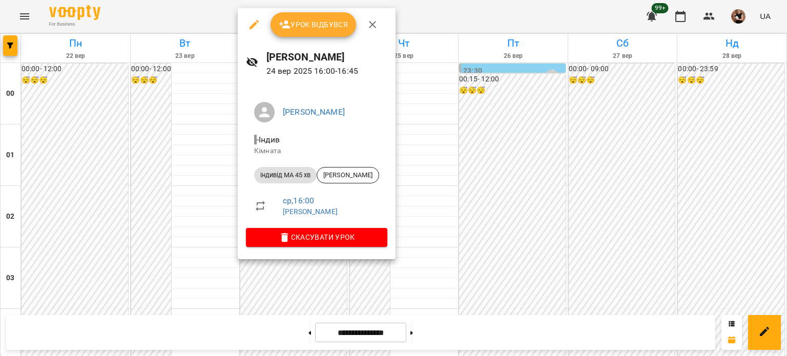
click at [375, 21] on icon "button" at bounding box center [372, 24] width 12 height 12
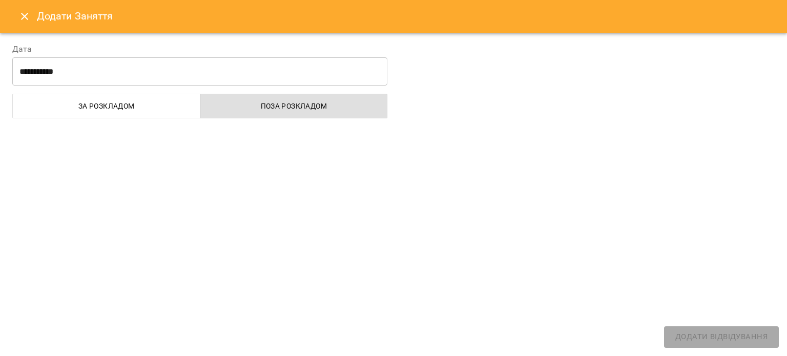
select select "**********"
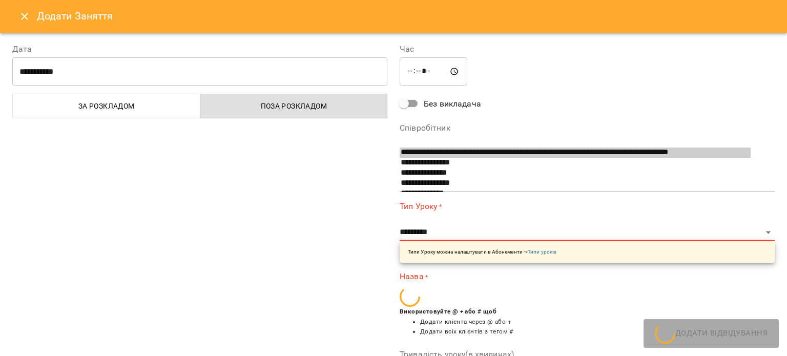
scroll to position [617, 0]
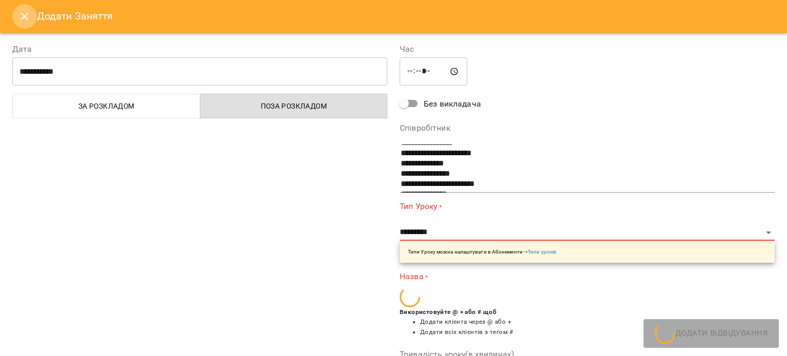
click at [22, 19] on icon "Close" at bounding box center [24, 16] width 7 height 7
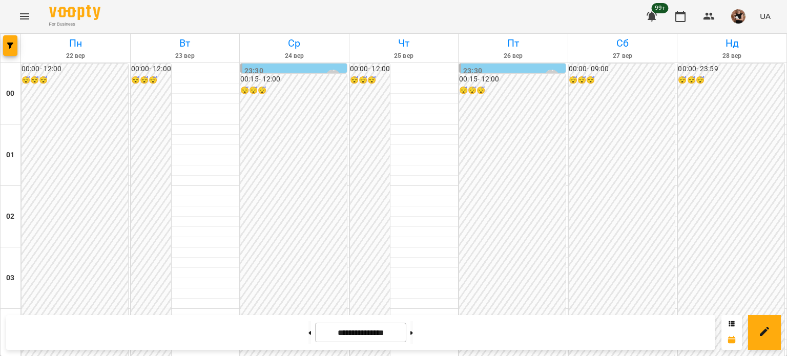
scroll to position [1075, 0]
click at [6, 49] on button "button" at bounding box center [10, 45] width 14 height 21
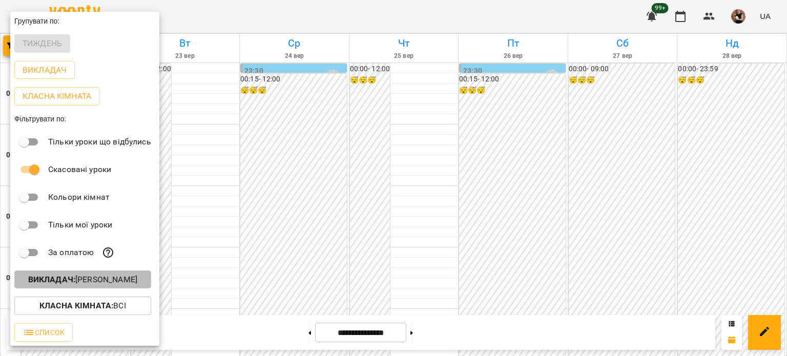
click at [100, 280] on p "Викладач : [PERSON_NAME]" at bounding box center [82, 280] width 109 height 12
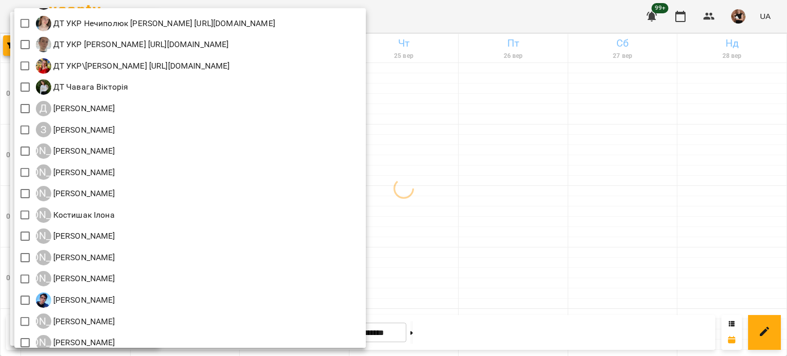
scroll to position [683, 0]
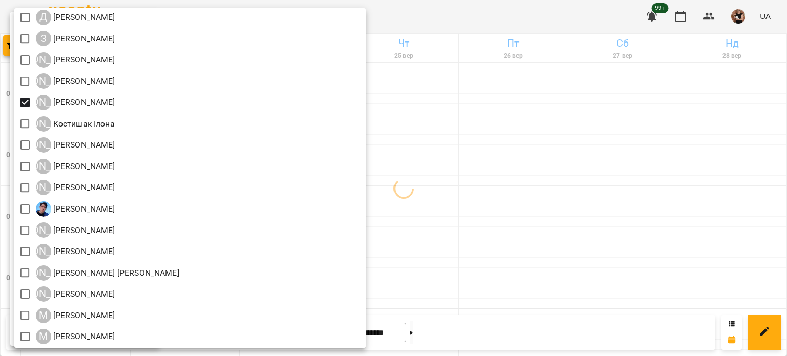
click at [729, 136] on div at bounding box center [393, 178] width 787 height 356
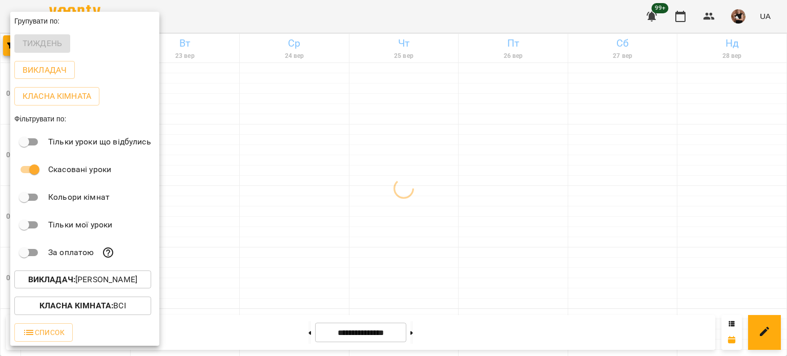
click at [700, 176] on div at bounding box center [393, 178] width 787 height 356
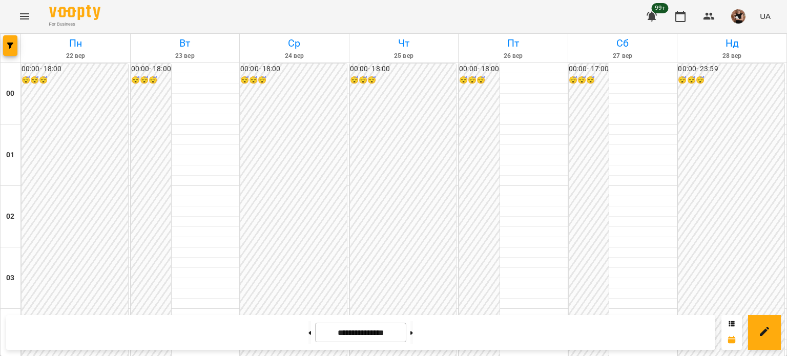
scroll to position [921, 0]
